Goal: Task Accomplishment & Management: Complete application form

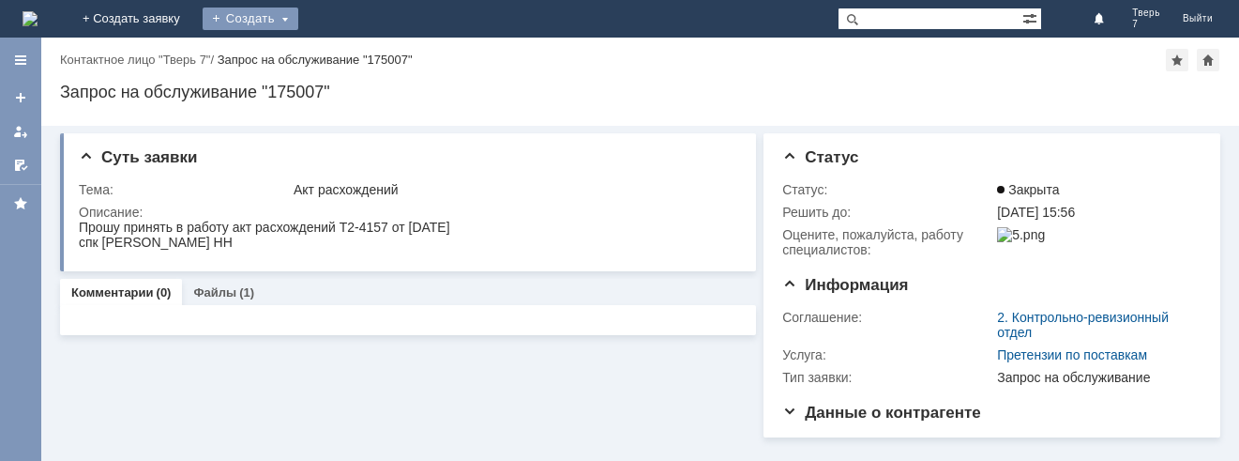
click at [298, 19] on div "Создать" at bounding box center [251, 19] width 96 height 23
click at [349, 58] on link "Заявка" at bounding box center [277, 56] width 143 height 23
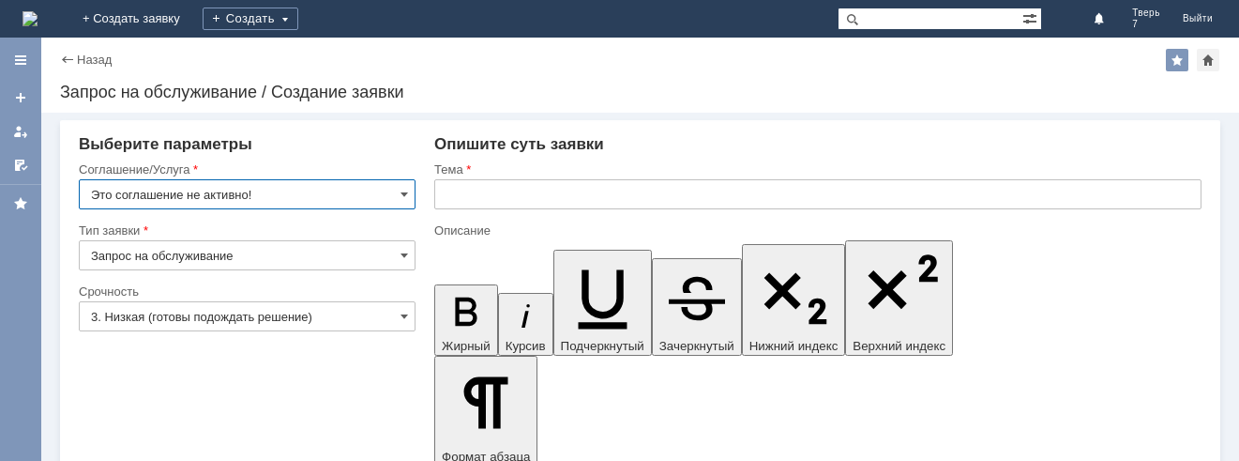
click at [493, 200] on input "text" at bounding box center [817, 194] width 767 height 30
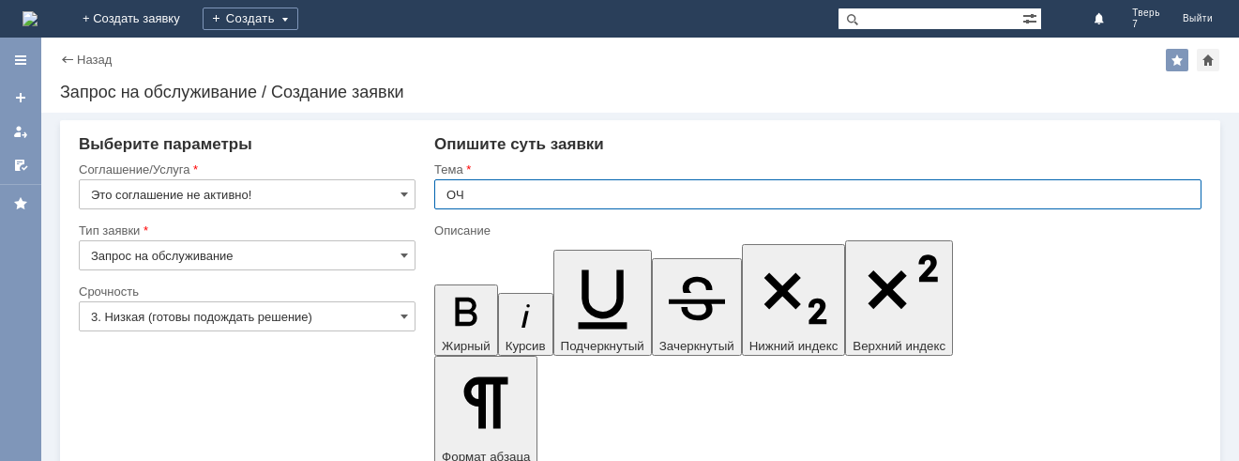
type input "ОЧ"
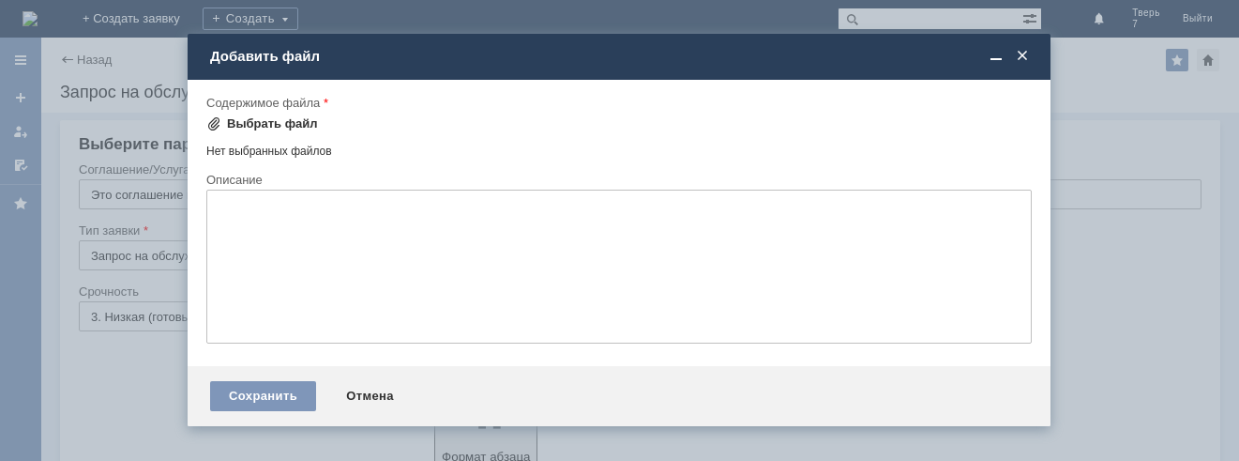
click at [245, 116] on div "Выбрать файл" at bounding box center [272, 123] width 91 height 15
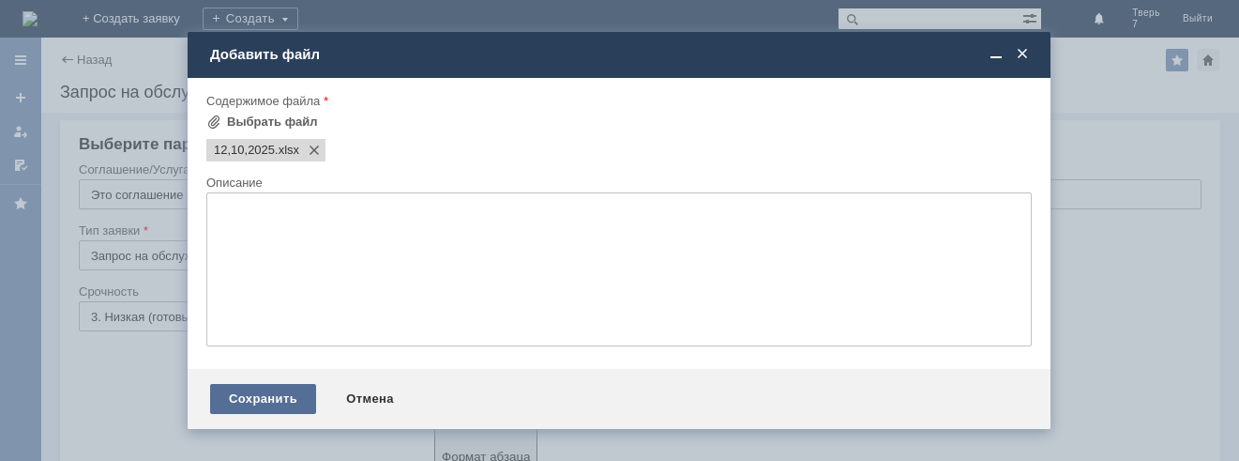
click at [256, 398] on div "Сохранить" at bounding box center [263, 399] width 106 height 30
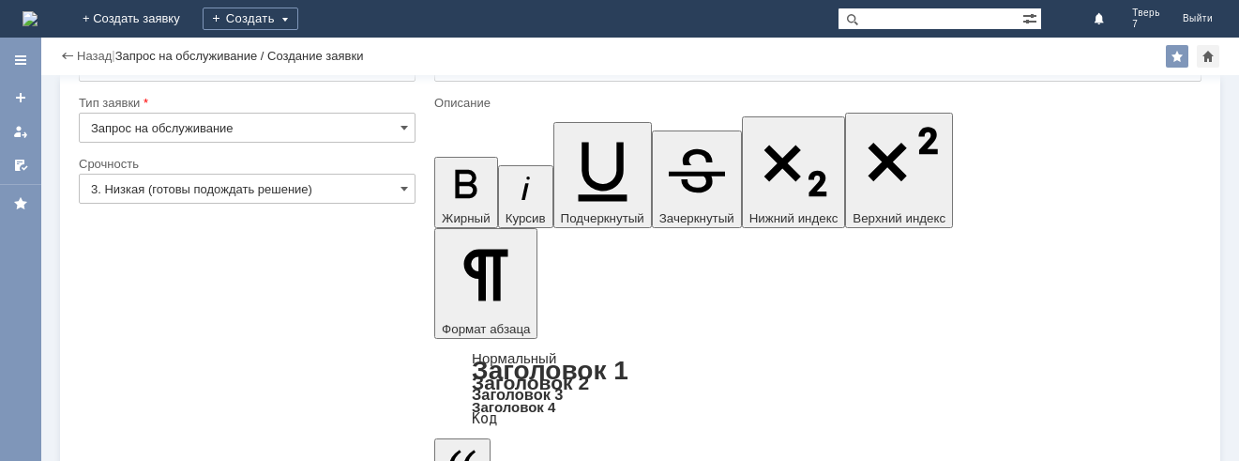
scroll to position [85, 0]
